Goal: Check status: Check status

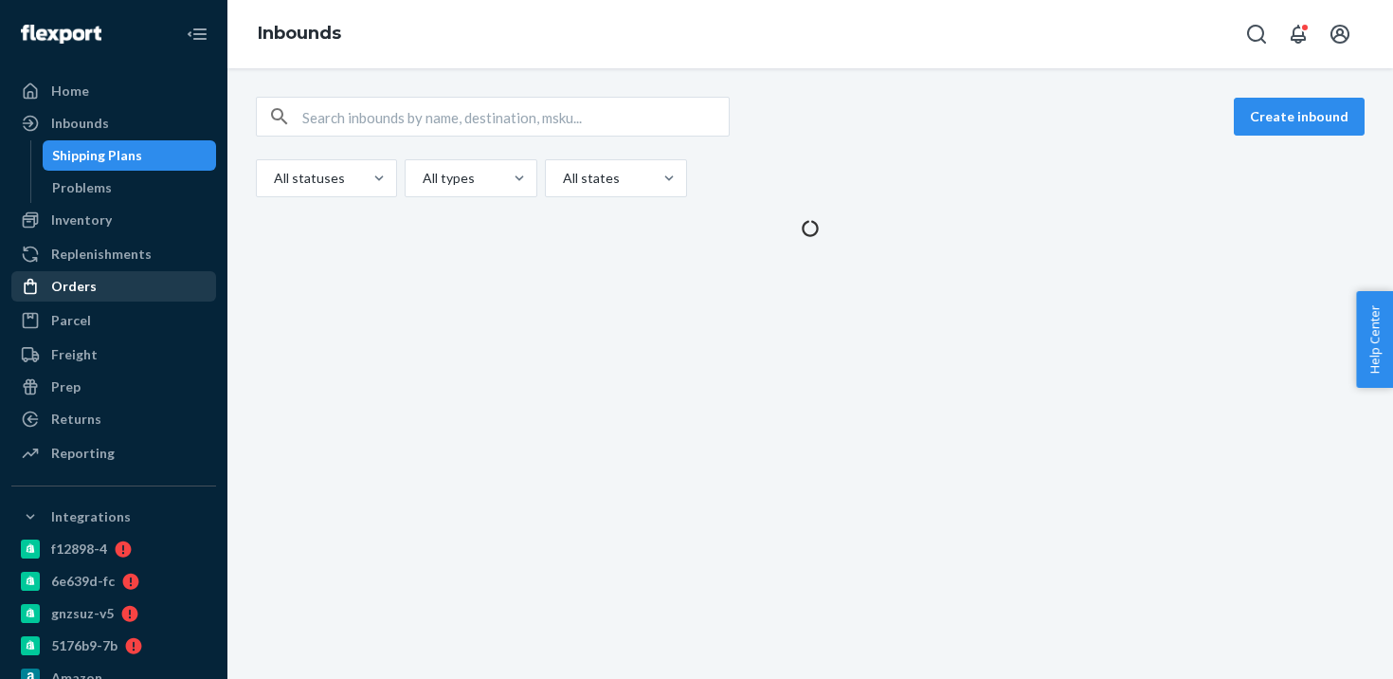
click at [116, 294] on div "Orders" at bounding box center [113, 286] width 201 height 27
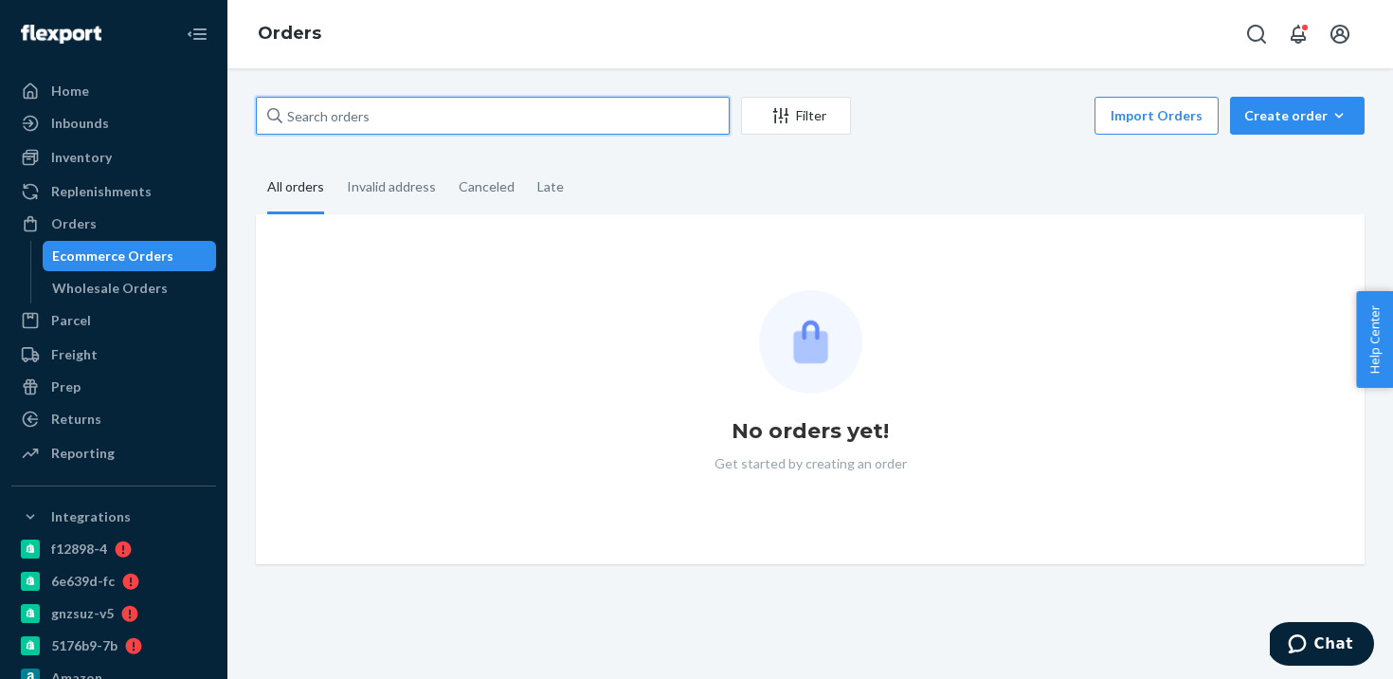
click at [374, 116] on input "text" at bounding box center [493, 116] width 474 height 38
paste input "2357354"
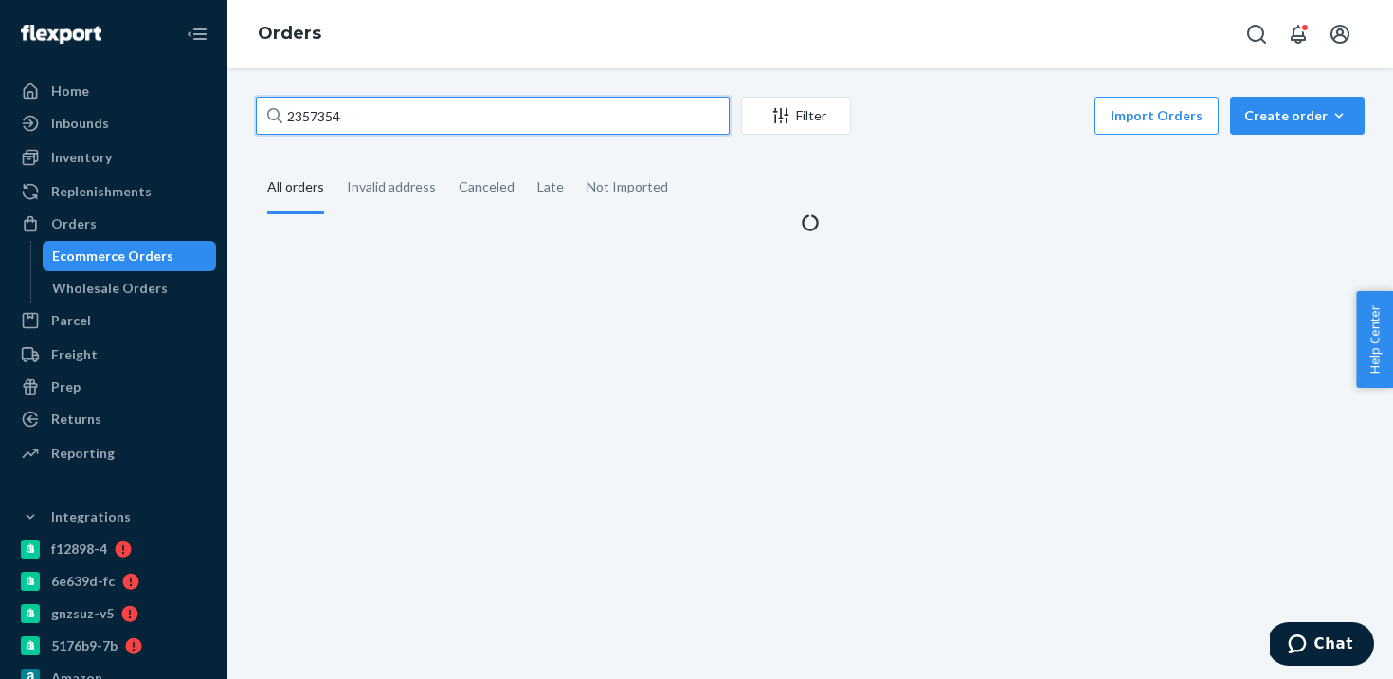
type input "2357354"
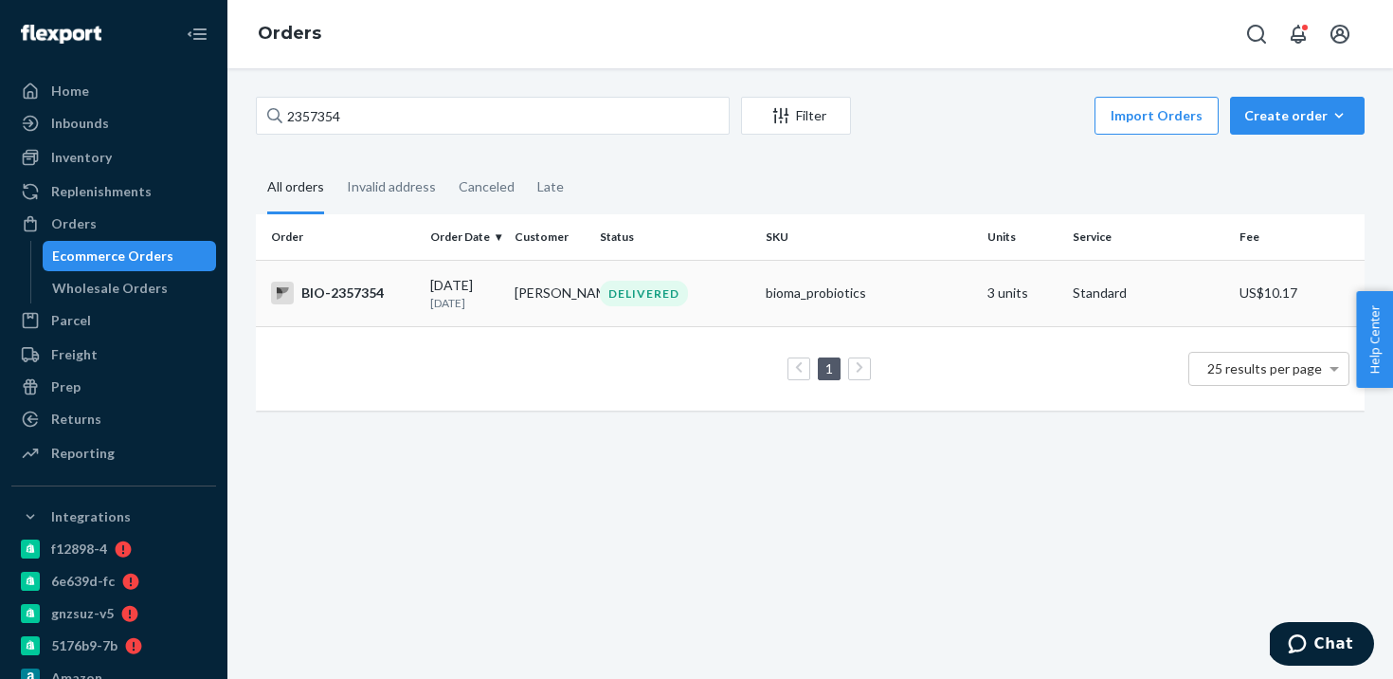
click at [512, 324] on td "[PERSON_NAME]" at bounding box center [549, 293] width 85 height 66
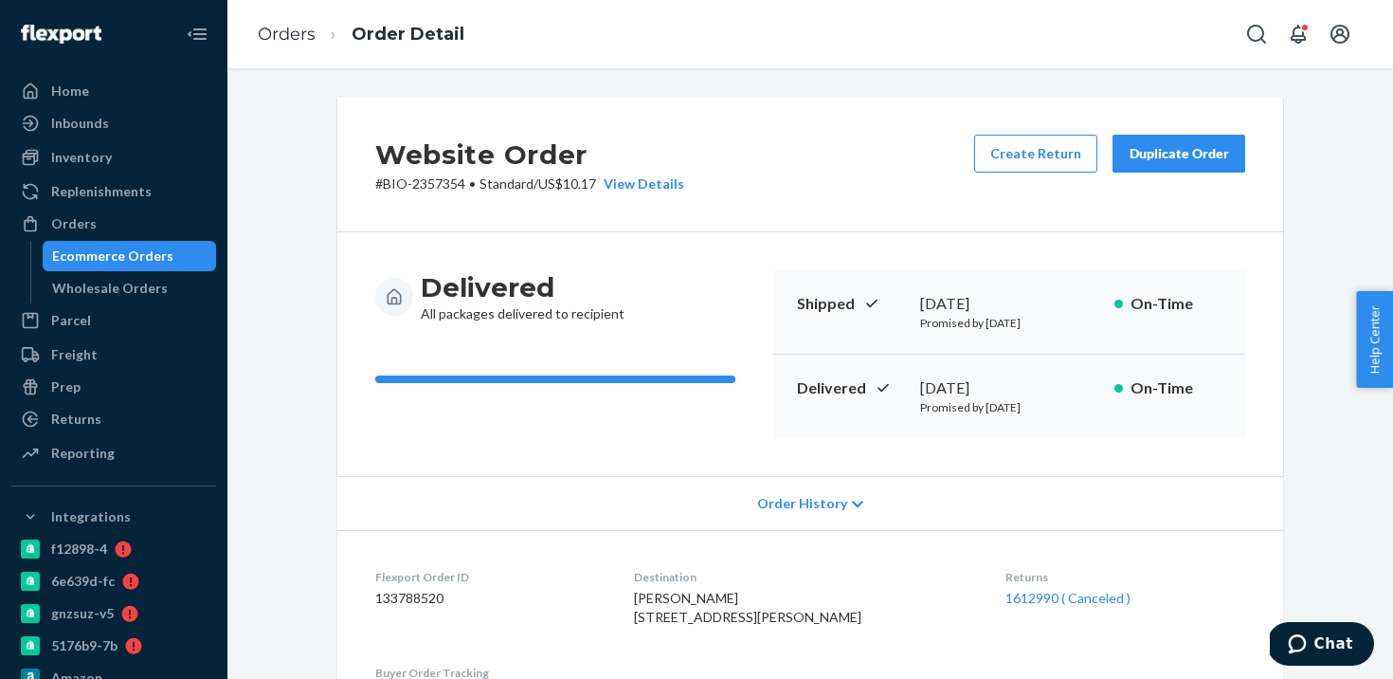
scroll to position [196, 0]
